Goal: Navigation & Orientation: Go to known website

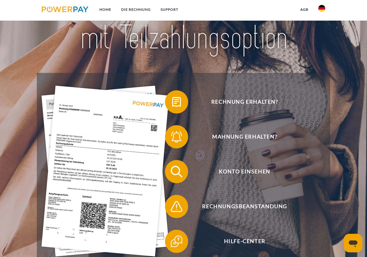
scroll to position [83, 0]
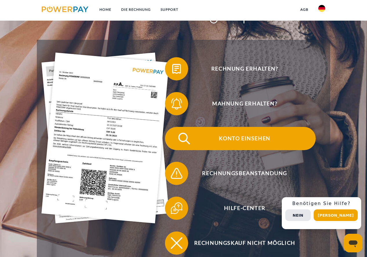
click at [191, 137] on img at bounding box center [184, 138] width 14 height 14
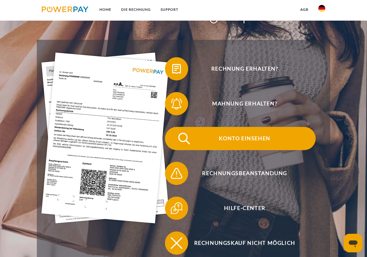
scroll to position [99, 0]
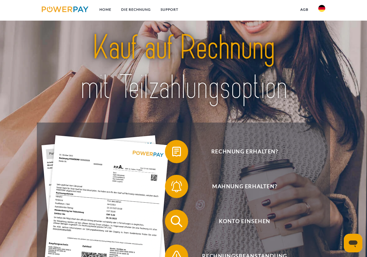
scroll to position [33, 0]
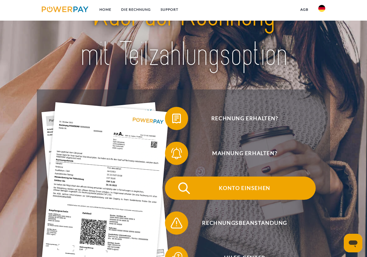
click at [190, 190] on img at bounding box center [184, 188] width 14 height 14
